Goal: Information Seeking & Learning: Find specific page/section

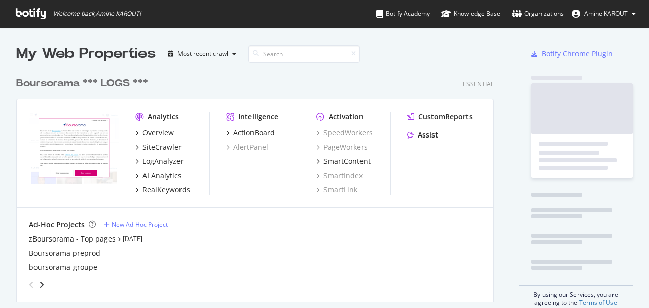
scroll to position [233, 481]
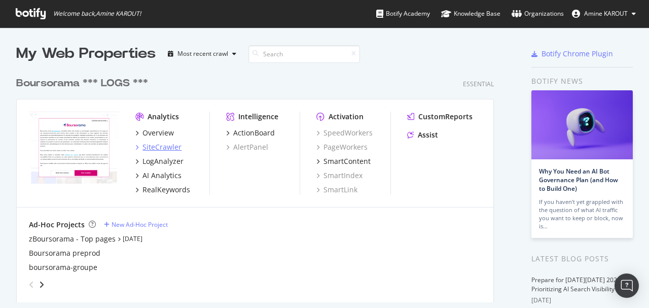
click at [167, 149] on div "SiteCrawler" at bounding box center [162, 147] width 39 height 10
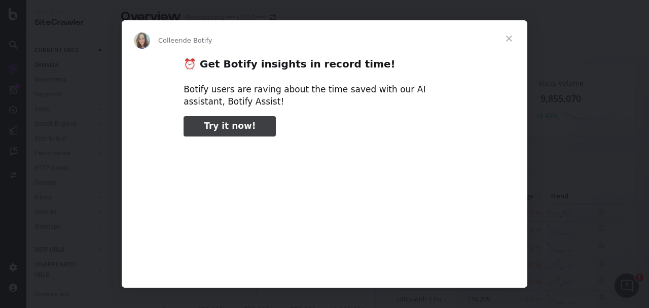
type input "238459"
click at [509, 36] on span "Fermer" at bounding box center [509, 38] width 37 height 37
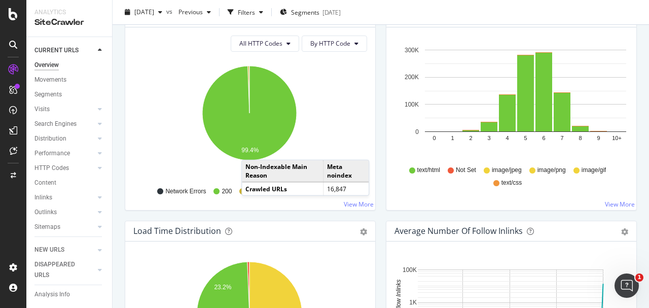
scroll to position [575, 0]
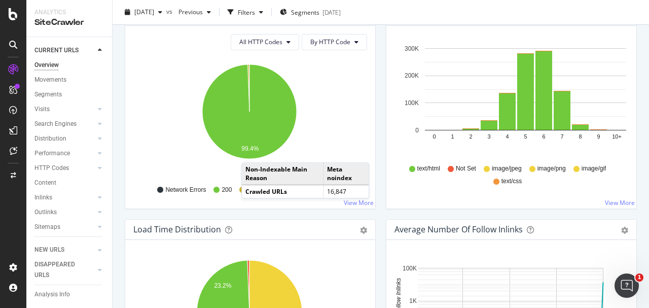
click at [377, 216] on div "HTTP Status Codes Distribution Pie Table Export as CSV Add to Custom Report All…" at bounding box center [250, 112] width 261 height 214
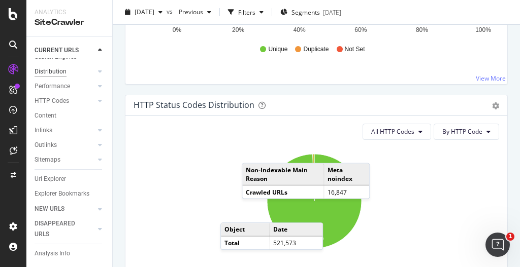
scroll to position [72, 0]
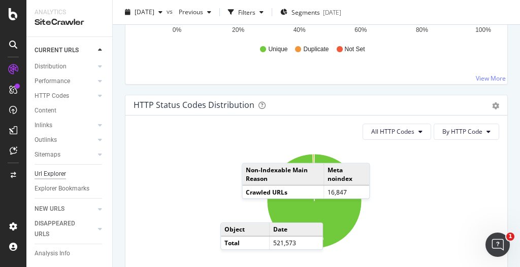
click at [56, 173] on div "Url Explorer" at bounding box center [50, 174] width 31 height 11
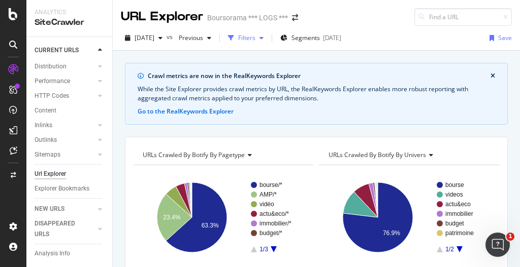
click at [255, 37] on div "Filters" at bounding box center [246, 37] width 17 height 9
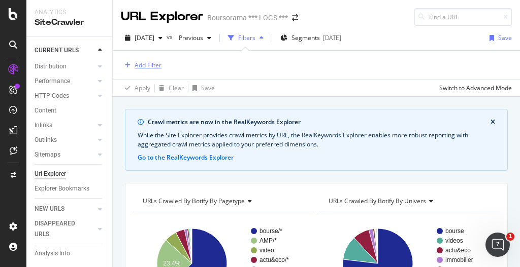
click at [150, 63] on div "Add Filter" at bounding box center [147, 65] width 27 height 9
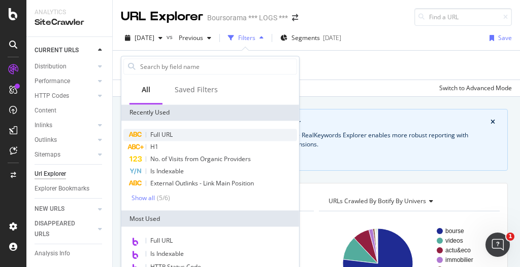
click at [162, 135] on span "Full URL" at bounding box center [161, 134] width 22 height 9
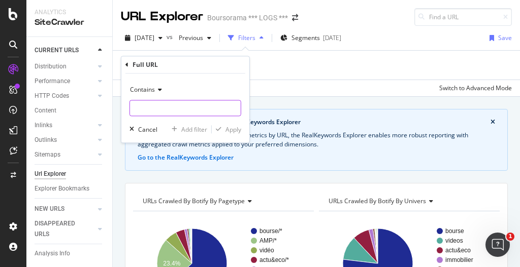
click at [155, 106] on input "text" at bounding box center [185, 108] width 111 height 16
type input "euro"
click at [227, 126] on div "Apply" at bounding box center [233, 129] width 16 height 9
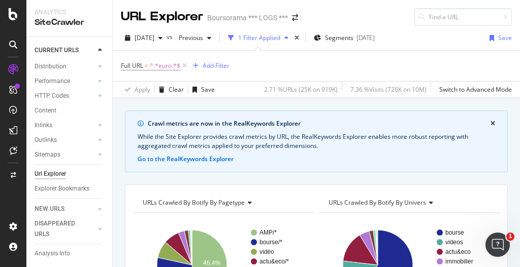
click at [278, 72] on div "Full URL = ^.*euro.*$ Add Filter" at bounding box center [316, 66] width 391 height 30
click at [165, 67] on span "^.*euro.*$" at bounding box center [165, 66] width 30 height 14
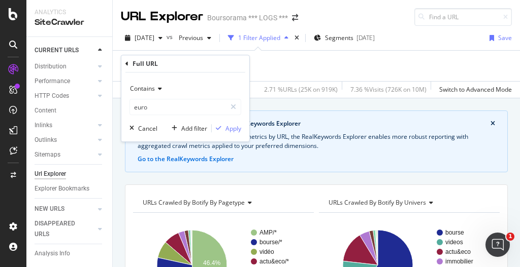
click at [155, 93] on div "Contains" at bounding box center [185, 89] width 112 height 16
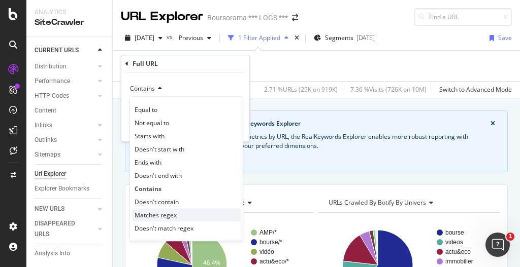
click at [176, 220] on div "Matches regex" at bounding box center [186, 215] width 109 height 13
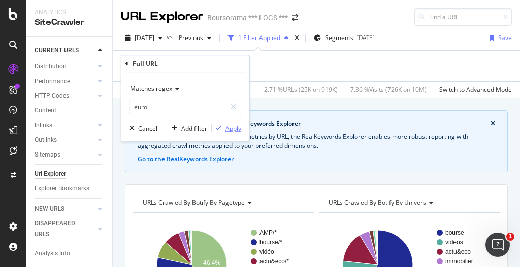
click at [226, 125] on div "Apply" at bounding box center [233, 128] width 16 height 9
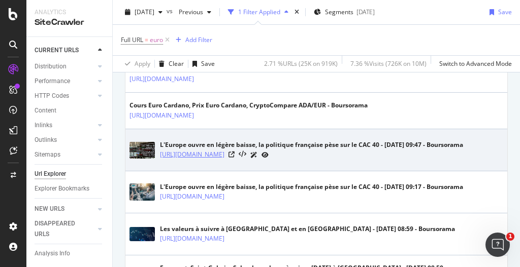
scroll to position [712, 0]
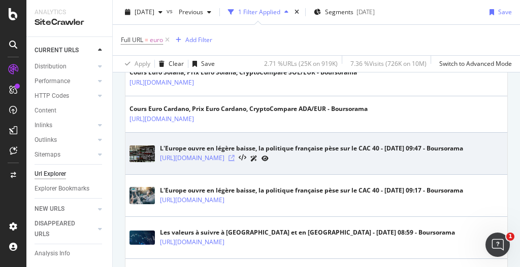
click at [234, 156] on icon at bounding box center [231, 158] width 6 height 6
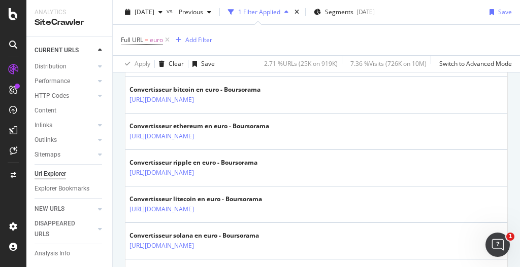
scroll to position [2077, 0]
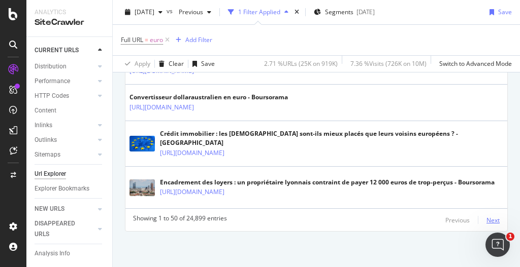
click at [489, 220] on div "Next" at bounding box center [492, 220] width 13 height 9
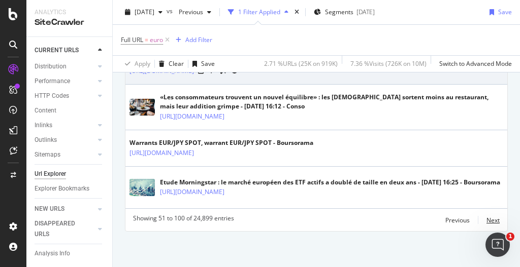
scroll to position [2476, 0]
